Goal: Navigation & Orientation: Find specific page/section

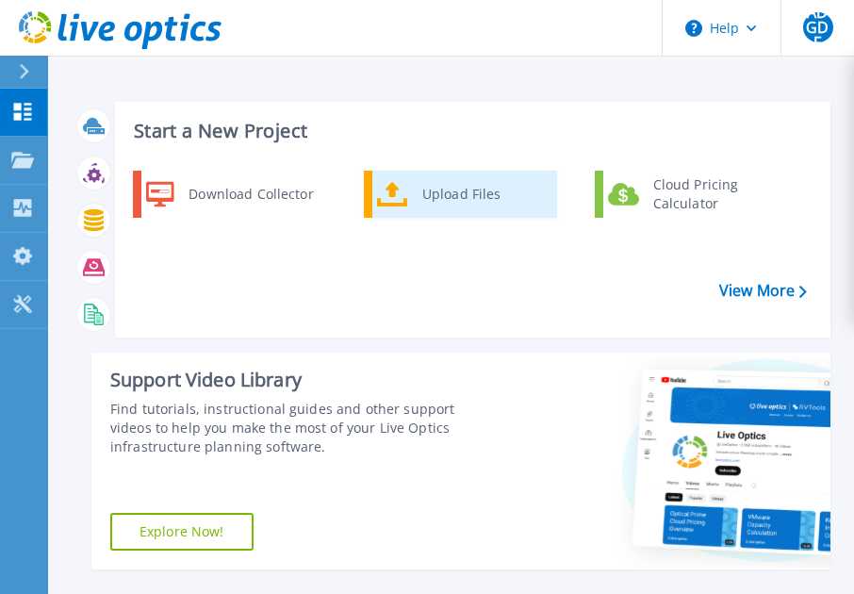
click at [455, 188] on div "Upload Files" at bounding box center [482, 194] width 139 height 38
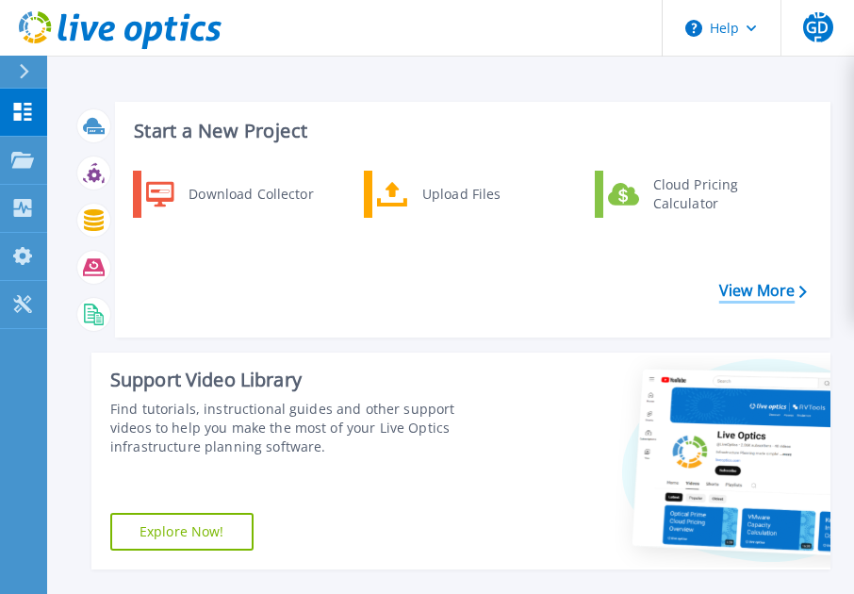
click at [758, 288] on link "View More" at bounding box center [763, 291] width 88 height 18
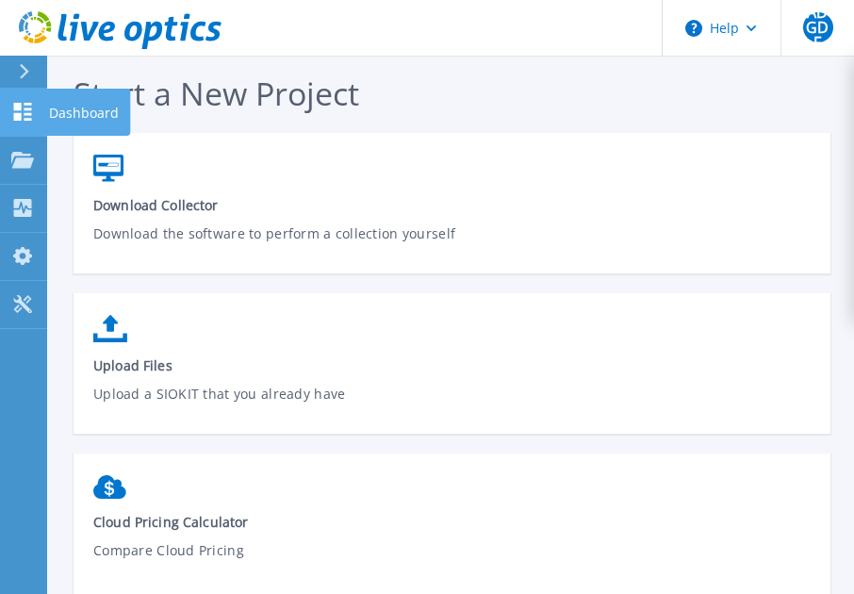
click at [94, 110] on p "Dashboard" at bounding box center [84, 113] width 70 height 49
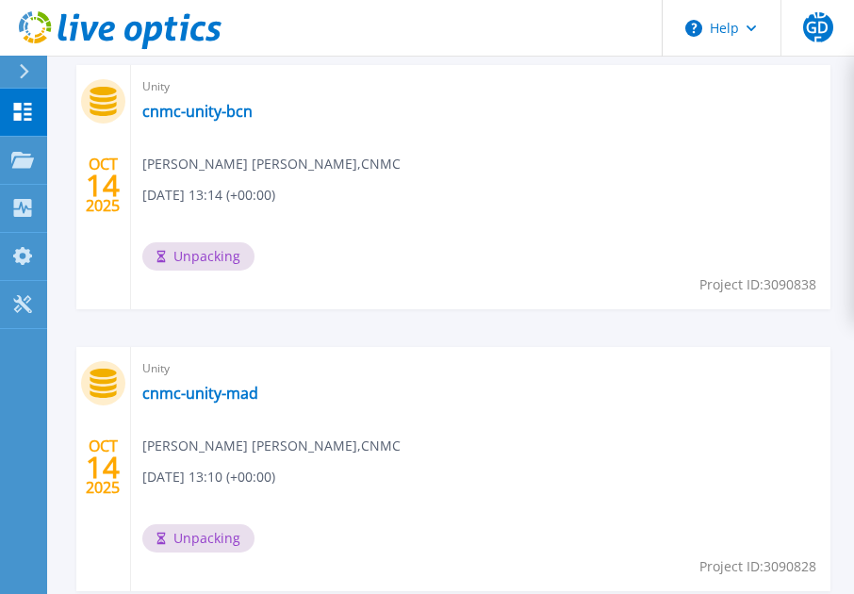
scroll to position [599, 0]
